Goal: Task Accomplishment & Management: Use online tool/utility

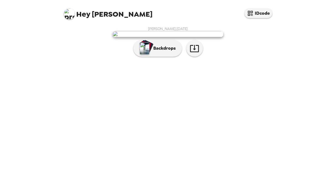
scroll to position [31, 0]
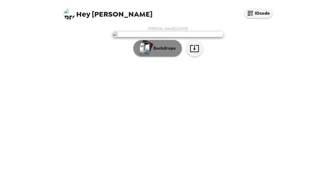
click at [156, 51] on p "Backdrops" at bounding box center [163, 48] width 25 height 7
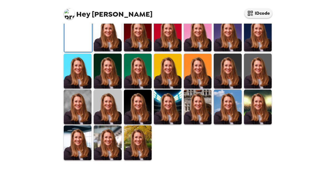
scroll to position [87, 0]
click at [252, 51] on img at bounding box center [258, 34] width 28 height 35
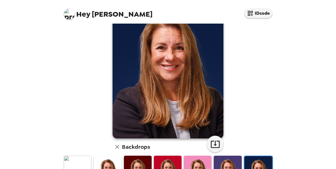
scroll to position [59, 0]
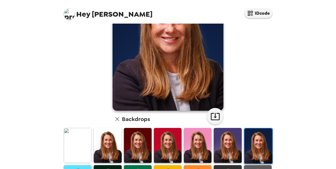
click at [138, 149] on img at bounding box center [138, 145] width 28 height 35
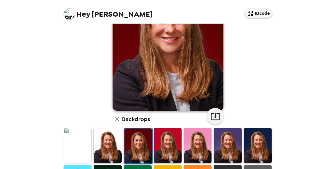
scroll to position [114, 0]
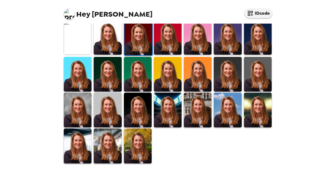
click at [132, 70] on img at bounding box center [138, 74] width 28 height 35
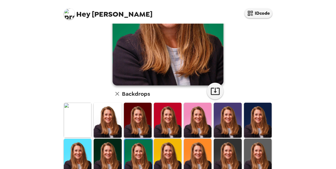
scroll to position [167, 0]
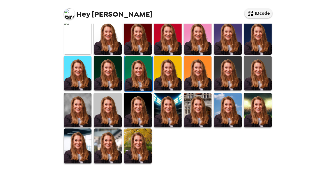
click at [104, 145] on img at bounding box center [108, 145] width 28 height 35
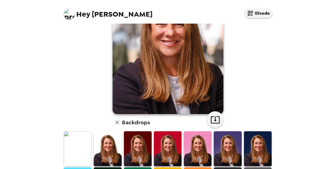
scroll to position [1, 0]
